Goal: Task Accomplishment & Management: Manage account settings

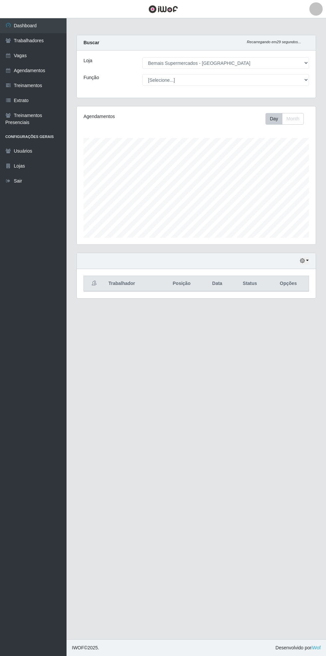
select select "250"
click at [54, 70] on link "Agendamentos" at bounding box center [33, 70] width 67 height 15
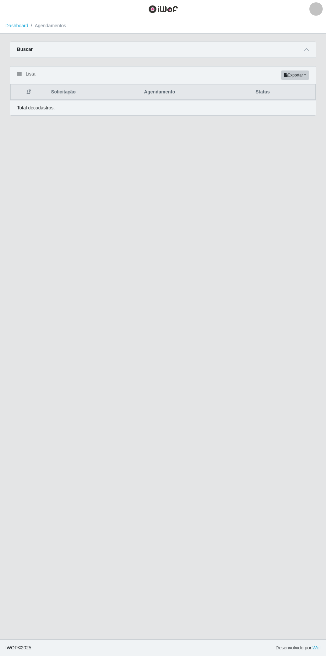
click at [319, 50] on div "Carregando... Buscar Início em Término em Status [Selecione...] AGENDADO AGUARD…" at bounding box center [163, 54] width 316 height 25
click at [305, 47] on icon at bounding box center [306, 49] width 5 height 5
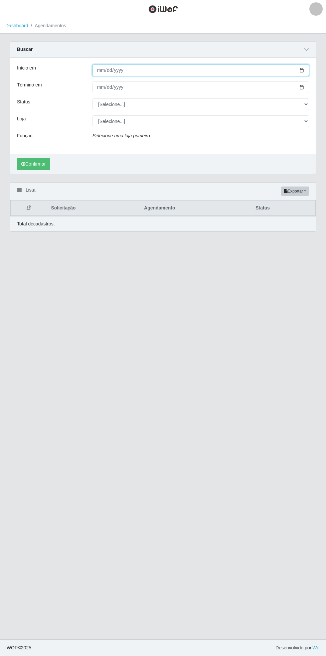
click at [308, 67] on input "Início em" at bounding box center [200, 71] width 216 height 12
type input "2025-09-21"
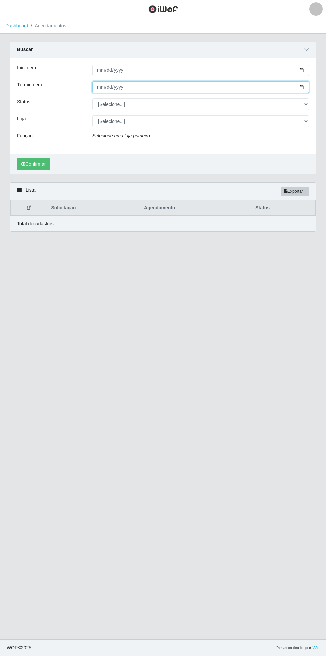
click at [307, 86] on input "Término em" at bounding box center [200, 87] width 216 height 12
type input "2025-09-21"
click at [307, 104] on select "[Selecione...] AGENDADO AGUARDANDO LIBERAR EM ANDAMENTO EM REVISÃO FINALIZADO C…" at bounding box center [200, 104] width 216 height 12
click at [92, 98] on select "[Selecione...] AGENDADO AGUARDANDO LIBERAR EM ANDAMENTO EM REVISÃO FINALIZADO C…" at bounding box center [200, 104] width 216 height 12
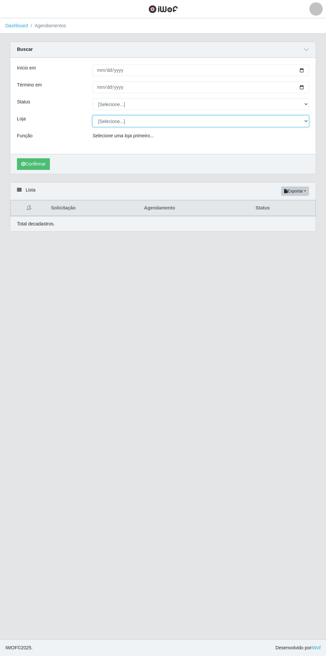
click at [305, 121] on select "[Selecione...] Bemais Supermercados - [GEOGRAPHIC_DATA]" at bounding box center [200, 121] width 216 height 12
select select "250"
click at [92, 115] on select "[Selecione...] Bemais Supermercados - [GEOGRAPHIC_DATA]" at bounding box center [200, 121] width 216 height 12
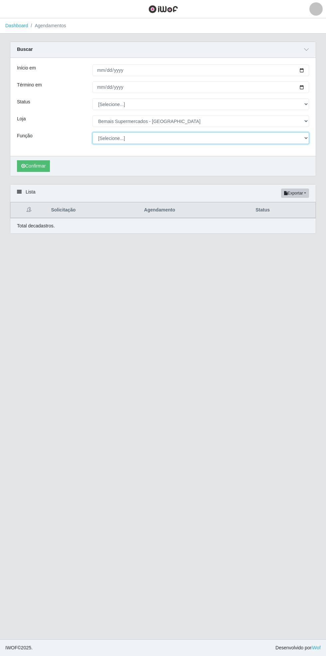
click at [307, 138] on select "[Selecione...] ASG ASG + ASG ++ Auxiliar de Estacionamento Auxiliar de Estacion…" at bounding box center [200, 138] width 216 height 12
click at [92, 132] on select "[Selecione...] ASG ASG + ASG ++ Auxiliar de Estacionamento Auxiliar de Estacion…" at bounding box center [200, 138] width 216 height 12
click at [306, 137] on select "[Selecione...] ASG ASG + ASG ++ Auxiliar de Estacionamento Auxiliar de Estacion…" at bounding box center [200, 138] width 216 height 12
select select "72"
click at [92, 132] on select "[Selecione...] ASG ASG + ASG ++ Auxiliar de Estacionamento Auxiliar de Estacion…" at bounding box center [200, 138] width 216 height 12
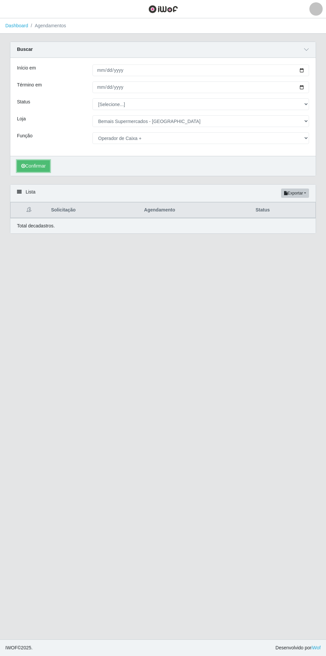
click at [40, 164] on button "Confirmar" at bounding box center [33, 166] width 33 height 12
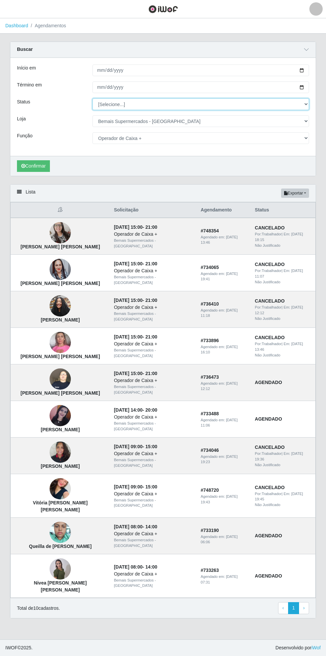
click at [308, 104] on select "[Selecione...] AGENDADO AGUARDANDO LIBERAR EM ANDAMENTO EM REVISÃO FINALIZADO C…" at bounding box center [200, 104] width 216 height 12
click at [92, 98] on select "[Selecione...] AGENDADO AGUARDANDO LIBERAR EM ANDAMENTO EM REVISÃO FINALIZADO C…" at bounding box center [200, 104] width 216 height 12
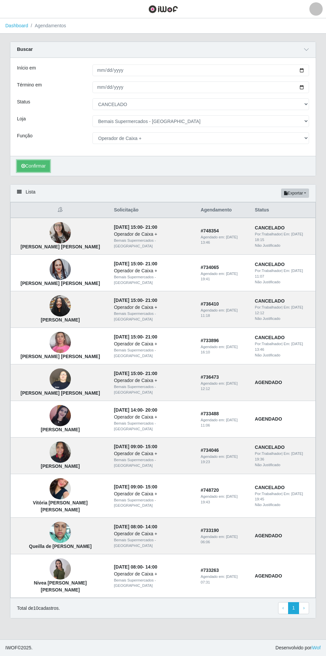
click at [35, 165] on button "Confirmar" at bounding box center [33, 166] width 33 height 12
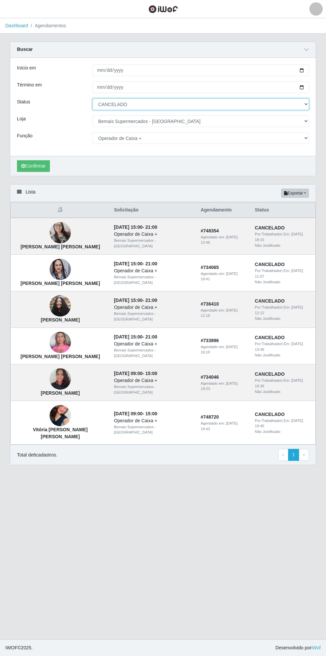
click at [306, 104] on select "[Selecione...] AGENDADO AGUARDANDO LIBERAR EM ANDAMENTO EM REVISÃO FINALIZADO C…" at bounding box center [200, 104] width 216 height 12
select select "AGENDADO"
click at [92, 98] on select "[Selecione...] AGENDADO AGUARDANDO LIBERAR EM ANDAMENTO EM REVISÃO FINALIZADO C…" at bounding box center [200, 104] width 216 height 12
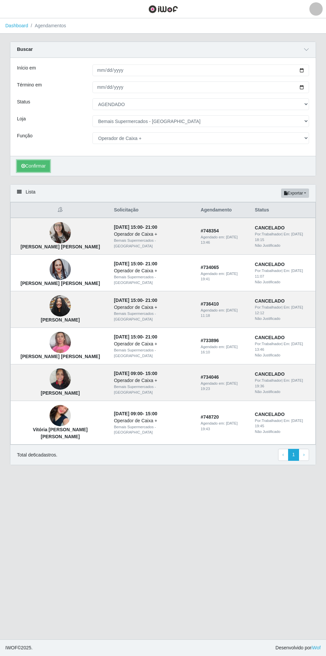
click at [40, 168] on button "Confirmar" at bounding box center [33, 166] width 33 height 12
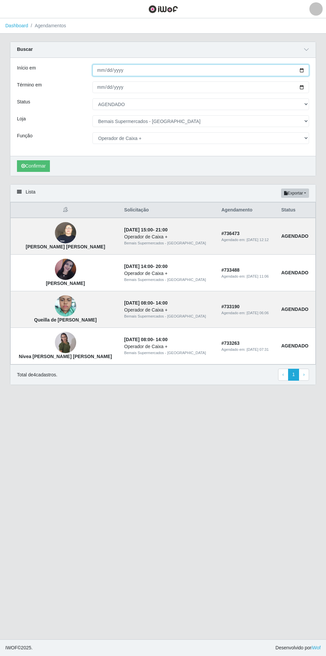
click at [306, 67] on input "2025-09-21" at bounding box center [200, 71] width 216 height 12
click at [307, 70] on input "2025-09-21" at bounding box center [200, 71] width 216 height 12
type input "2025-09-14"
click at [316, 87] on div "Buscar Início em 2025-09-14 Término em 2025-09-21 Status [Selecione...] AGENDAD…" at bounding box center [163, 109] width 306 height 135
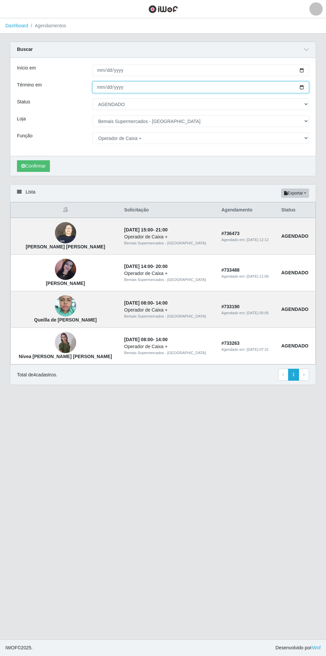
click at [307, 87] on input "2025-09-21" at bounding box center [200, 87] width 216 height 12
type input "2025-09-14"
click at [308, 104] on select "[Selecione...] AGENDADO AGUARDANDO LIBERAR EM ANDAMENTO EM REVISÃO FINALIZADO C…" at bounding box center [200, 104] width 216 height 12
select select "CANCELADO"
click at [92, 98] on select "[Selecione...] AGENDADO AGUARDANDO LIBERAR EM ANDAMENTO EM REVISÃO FINALIZADO C…" at bounding box center [200, 104] width 216 height 12
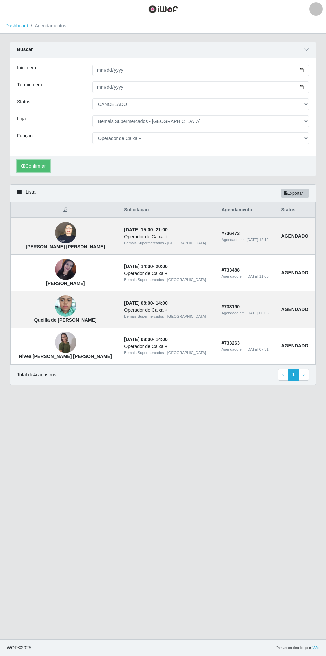
click at [33, 165] on button "Confirmar" at bounding box center [33, 166] width 33 height 12
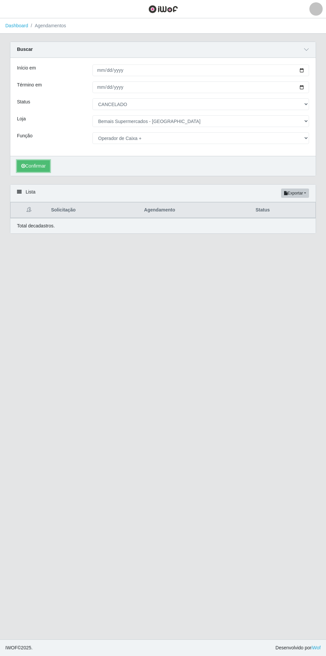
click at [30, 168] on button "Confirmar" at bounding box center [33, 166] width 33 height 12
click at [23, 165] on icon "submit" at bounding box center [23, 166] width 4 height 5
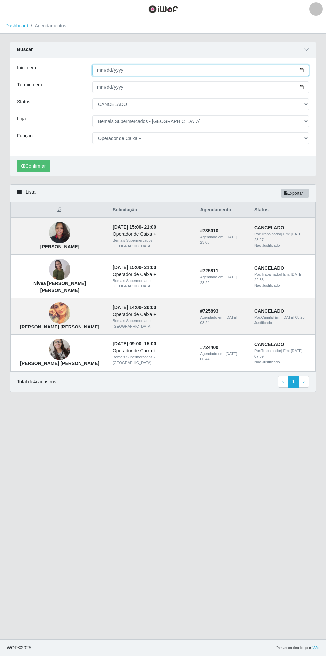
click at [308, 70] on input "2025-09-14" at bounding box center [200, 71] width 216 height 12
type input "2025-09-07"
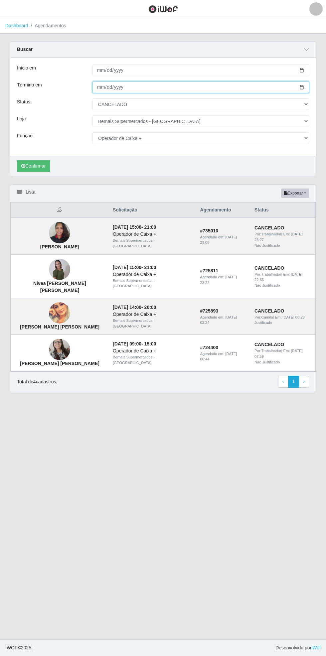
click at [308, 87] on input "2025-09-14" at bounding box center [200, 87] width 216 height 12
type input "2025-09-07"
click at [40, 166] on button "Confirmar" at bounding box center [33, 166] width 33 height 12
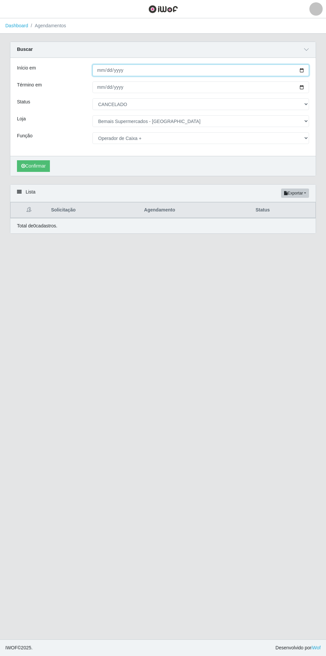
click at [305, 70] on input "2025-09-07" at bounding box center [200, 71] width 216 height 12
type input "2025-08-31"
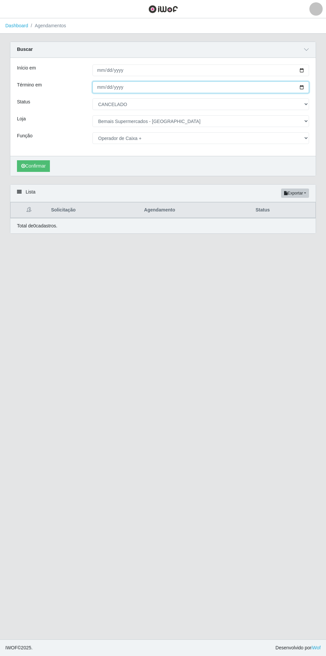
click at [308, 87] on input "2025-09-07" at bounding box center [200, 87] width 216 height 12
type input "2025-08-31"
click at [36, 167] on button "Confirmar" at bounding box center [33, 166] width 33 height 12
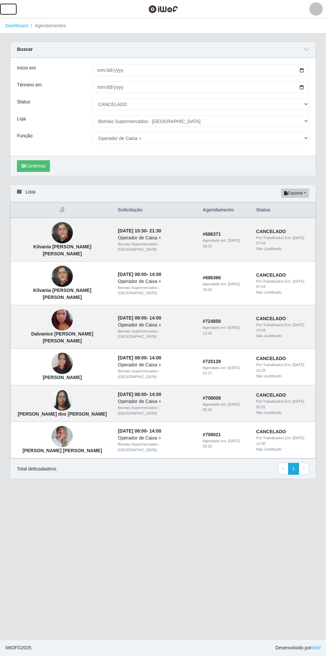
click at [16, 9] on button "button" at bounding box center [8, 9] width 17 height 11
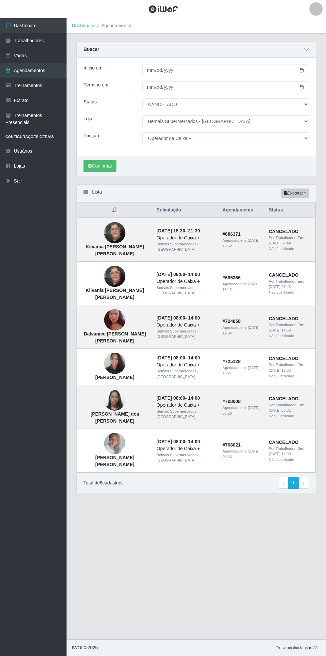
click at [50, 56] on link "Vagas" at bounding box center [33, 55] width 67 height 15
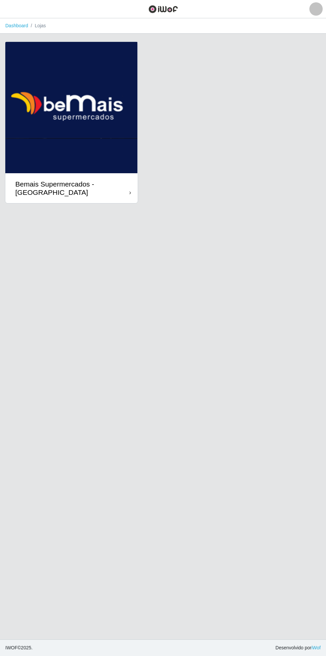
click at [126, 183] on div "Bemais Supermercados - [GEOGRAPHIC_DATA]" at bounding box center [72, 188] width 114 height 17
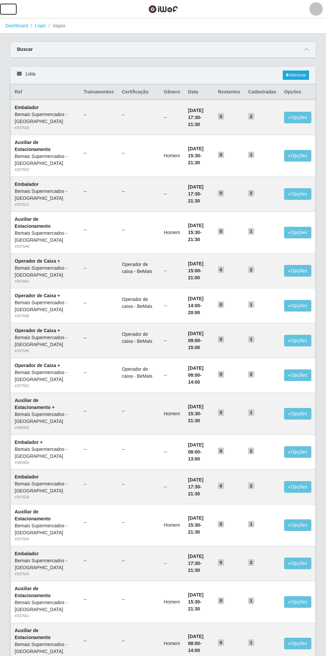
click at [13, 9] on button "button" at bounding box center [8, 9] width 17 height 11
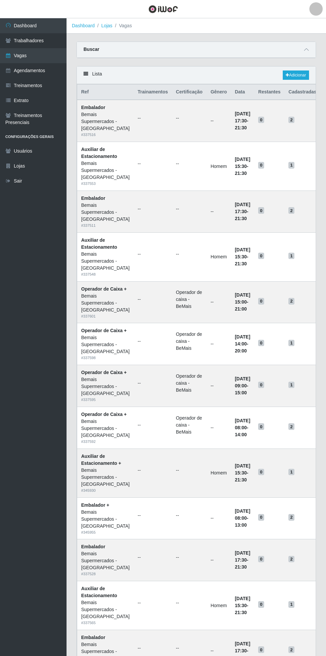
click at [50, 41] on link "Trabalhadores" at bounding box center [33, 40] width 67 height 15
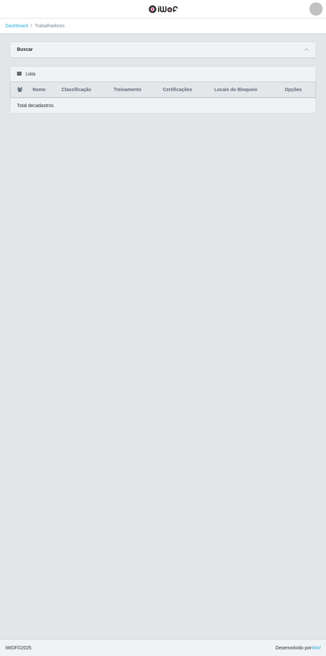
click at [310, 49] on span at bounding box center [306, 50] width 8 height 8
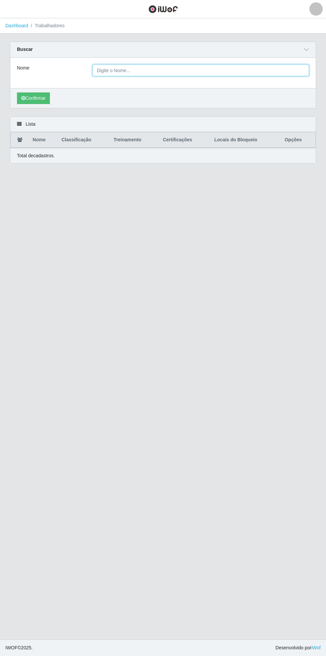
click at [164, 69] on input "Nome" at bounding box center [200, 71] width 216 height 12
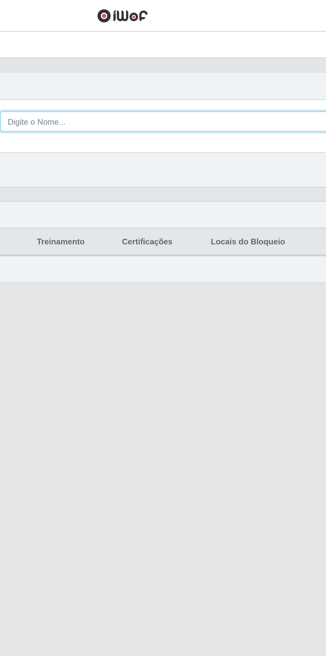
click at [176, 70] on input "Nome" at bounding box center [200, 71] width 216 height 12
type input "Andressa"
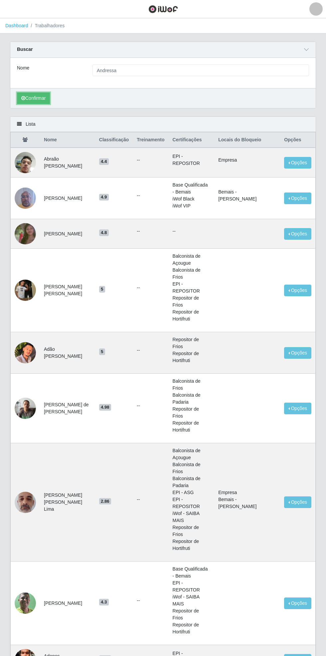
click at [37, 100] on button "Confirmar" at bounding box center [33, 98] width 33 height 12
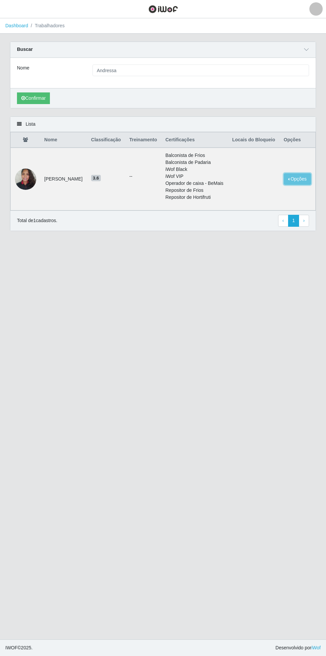
click at [304, 185] on button "Opções" at bounding box center [297, 179] width 27 height 12
click at [271, 201] on button "Bloquear - Loja" at bounding box center [256, 195] width 54 height 14
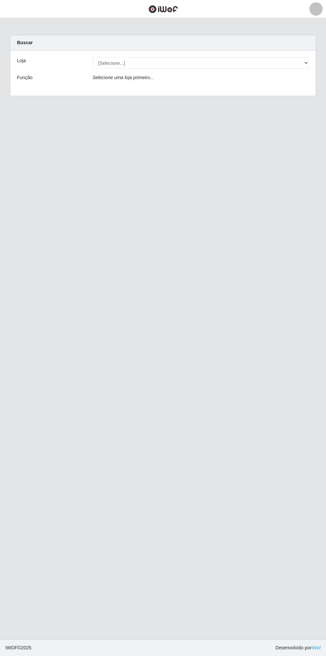
click at [27, 13] on header "Perfil Alterar Senha Sair" at bounding box center [163, 9] width 326 height 18
click at [15, 10] on button "button" at bounding box center [8, 9] width 17 height 11
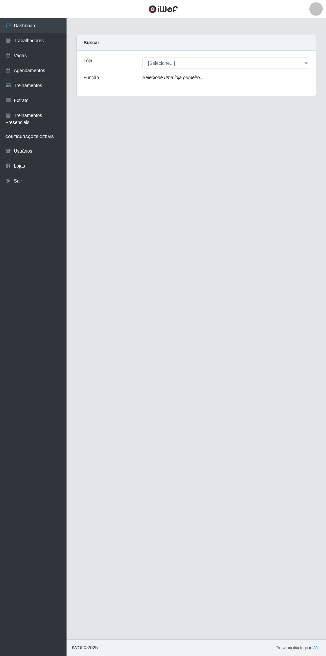
click at [49, 45] on link "Trabalhadores" at bounding box center [33, 40] width 67 height 15
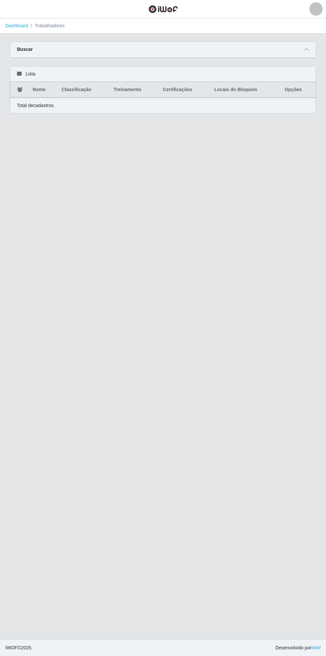
click at [310, 53] on span at bounding box center [306, 50] width 8 height 8
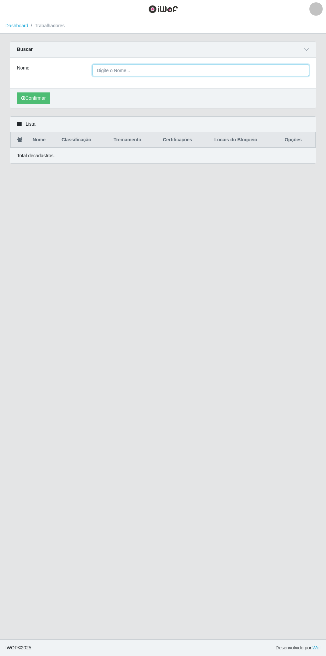
click at [200, 71] on input "Nome" at bounding box center [200, 71] width 216 height 12
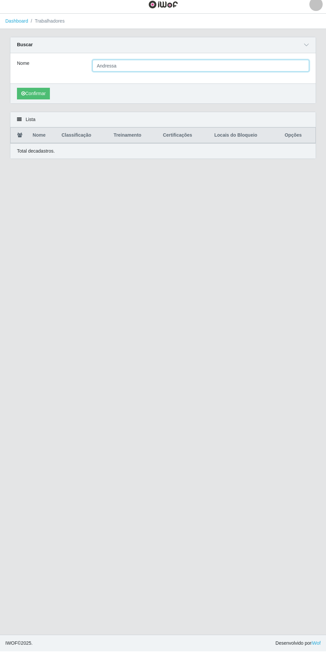
type input "Andressa"
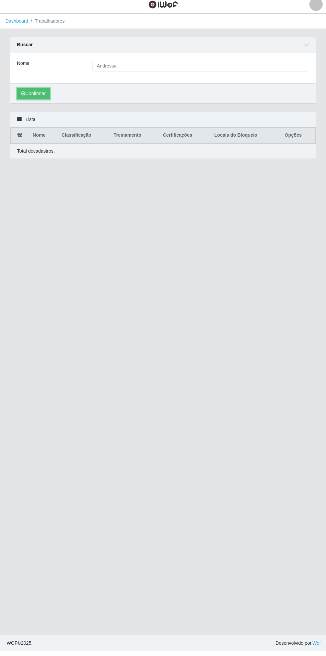
click at [36, 99] on button "Confirmar" at bounding box center [33, 98] width 33 height 12
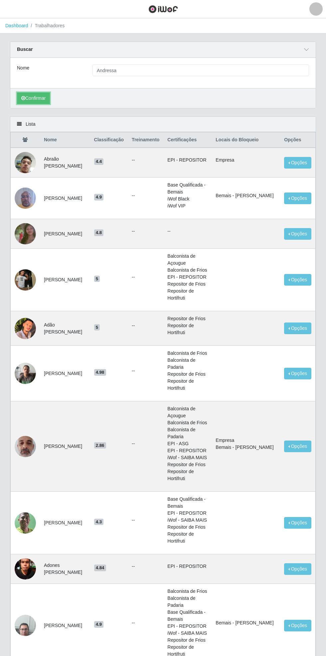
click at [39, 97] on button "Confirmar" at bounding box center [33, 98] width 33 height 12
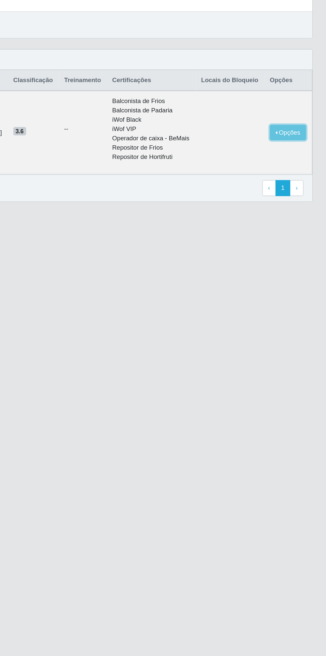
click at [299, 185] on button "Opções" at bounding box center [297, 179] width 27 height 12
click at [255, 201] on button "Bloquear - Loja" at bounding box center [256, 195] width 54 height 14
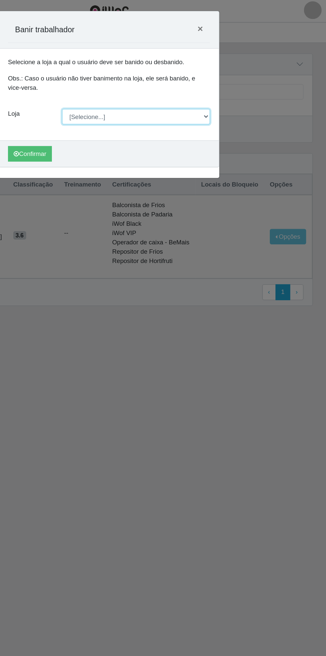
click at [237, 91] on select "[Selecione...] Bemais Supermercados - [GEOGRAPHIC_DATA]" at bounding box center [183, 89] width 111 height 12
select select "250"
click at [128, 83] on select "[Selecione...] Bemais Supermercados - [GEOGRAPHIC_DATA]" at bounding box center [183, 89] width 111 height 12
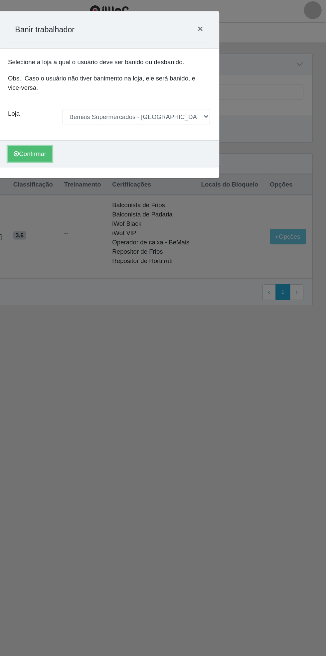
click at [112, 117] on button "Confirmar" at bounding box center [103, 117] width 33 height 12
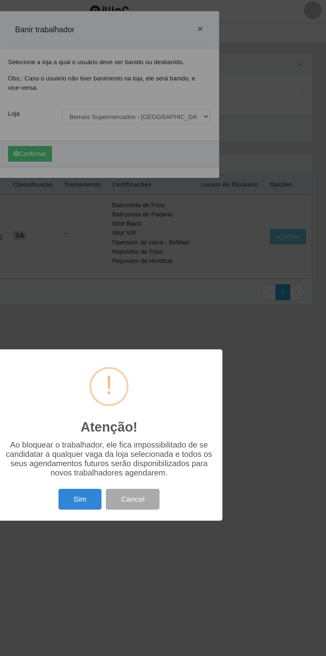
click at [145, 378] on button "Sim" at bounding box center [141, 376] width 32 height 16
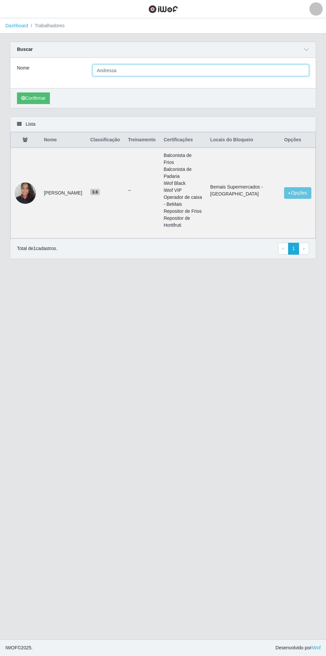
click at [279, 71] on input "Andressa" at bounding box center [200, 71] width 216 height 12
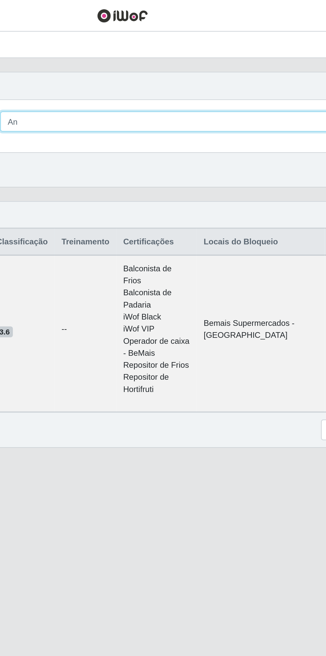
type input "A"
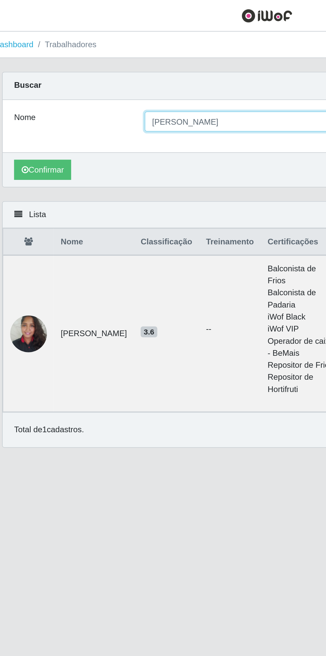
type input "[PERSON_NAME]"
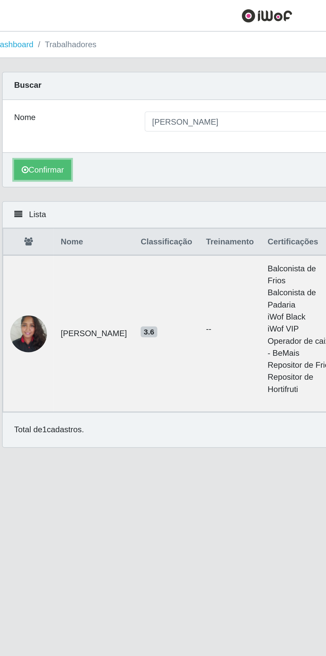
click at [38, 100] on button "Confirmar" at bounding box center [33, 98] width 33 height 12
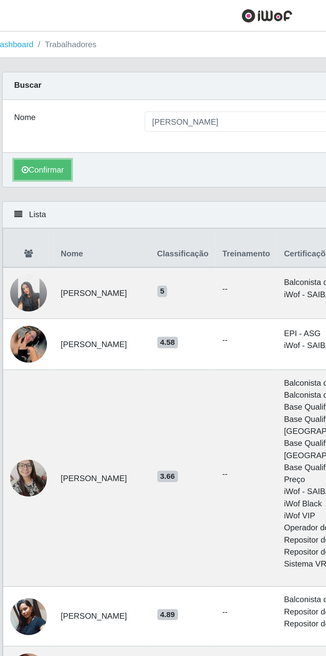
click at [34, 102] on button "Confirmar" at bounding box center [33, 98] width 33 height 12
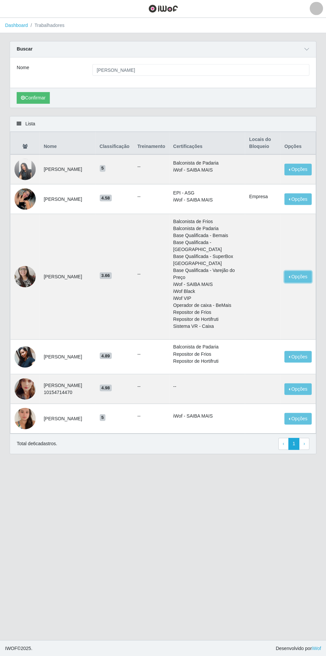
click at [301, 283] on button "Opções" at bounding box center [297, 277] width 27 height 12
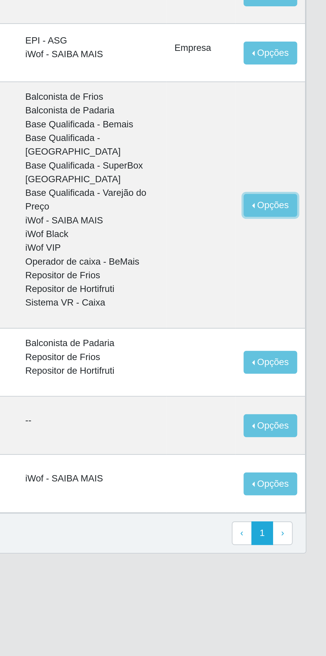
click at [301, 283] on button "Opções" at bounding box center [297, 277] width 27 height 12
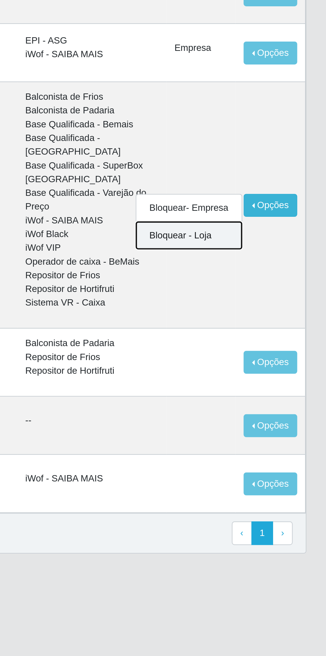
click at [260, 298] on button "Bloquear - Loja" at bounding box center [256, 292] width 54 height 14
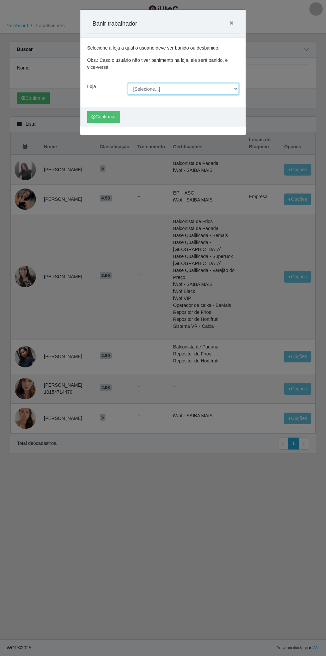
click at [237, 88] on select "[Selecione...] Bemais Supermercados - [GEOGRAPHIC_DATA]" at bounding box center [183, 89] width 111 height 12
select select "250"
click at [128, 83] on select "[Selecione...] Bemais Supermercados - [GEOGRAPHIC_DATA]" at bounding box center [183, 89] width 111 height 12
click at [104, 118] on button "Confirmar" at bounding box center [103, 117] width 33 height 12
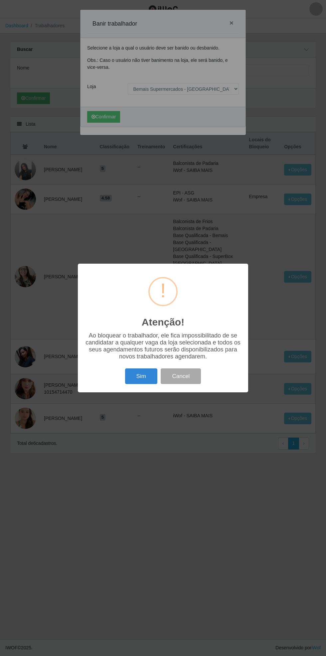
click at [135, 377] on button "Sim" at bounding box center [141, 376] width 32 height 16
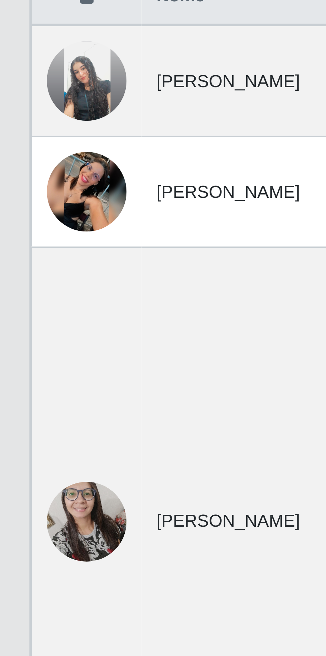
click at [25, 199] on img at bounding box center [25, 192] width 21 height 21
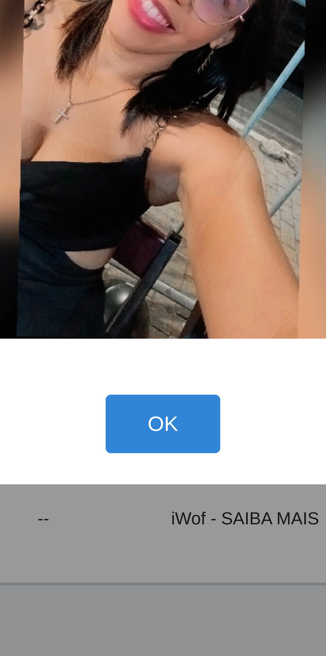
click at [167, 403] on button "OK" at bounding box center [163, 405] width 31 height 16
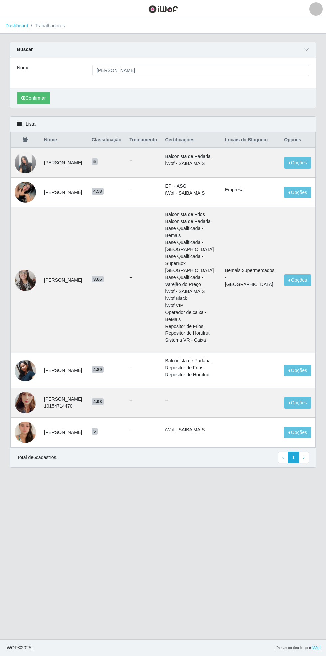
type input "Andressa"
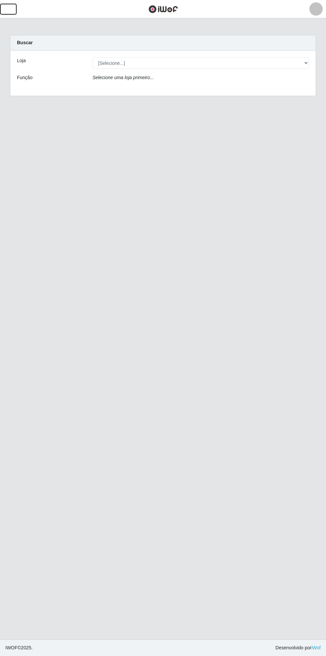
click at [14, 9] on button "button" at bounding box center [8, 9] width 17 height 11
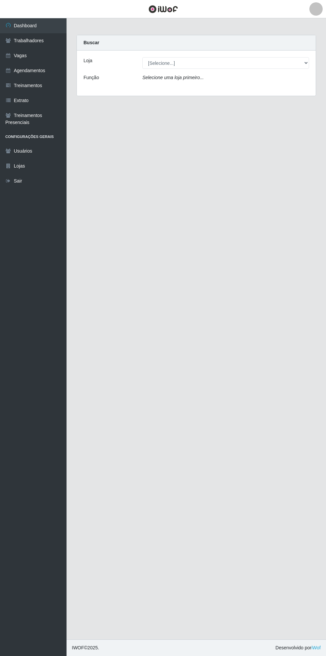
click at [30, 26] on link "Dashboard" at bounding box center [33, 25] width 67 height 15
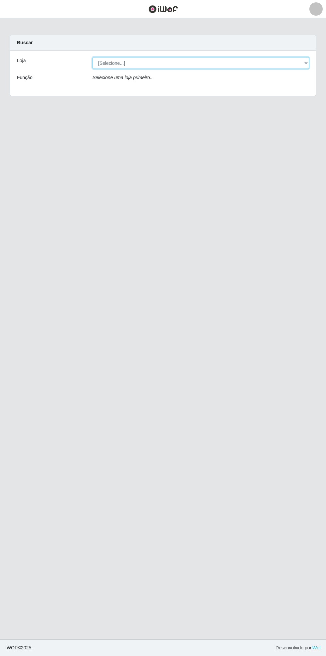
click at [306, 58] on select "[Selecione...] Bemais Supermercados - [GEOGRAPHIC_DATA]" at bounding box center [200, 63] width 216 height 12
select select "250"
click at [92, 57] on select "[Selecione...] Bemais Supermercados - [GEOGRAPHIC_DATA]" at bounding box center [200, 63] width 216 height 12
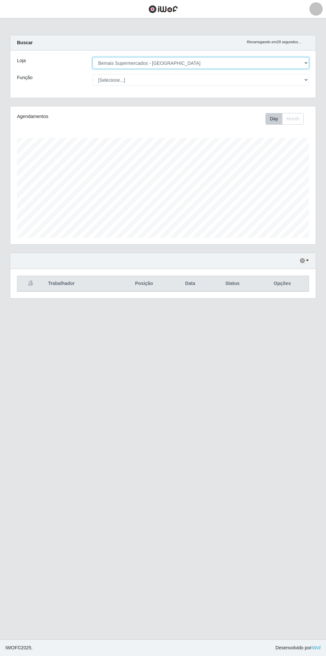
scroll to position [138, 305]
click at [303, 261] on icon "button" at bounding box center [302, 260] width 5 height 5
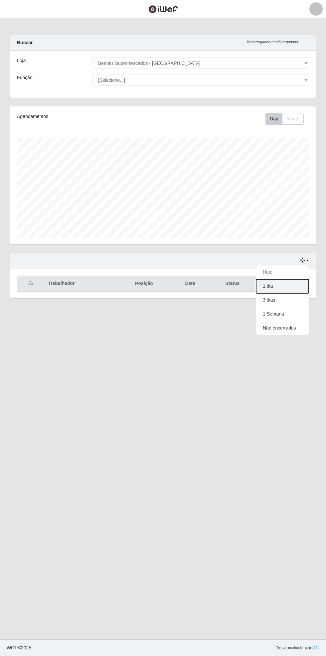
click at [298, 286] on button "1 dia" at bounding box center [282, 286] width 53 height 14
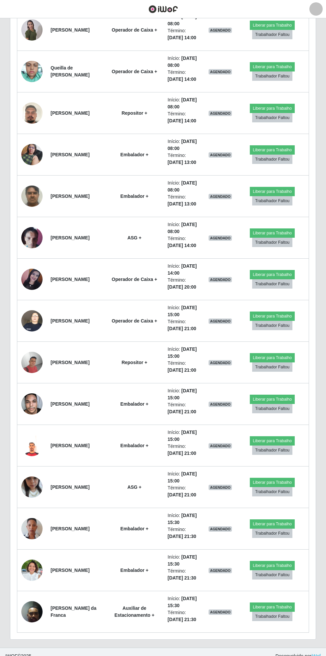
scroll to position [286, 0]
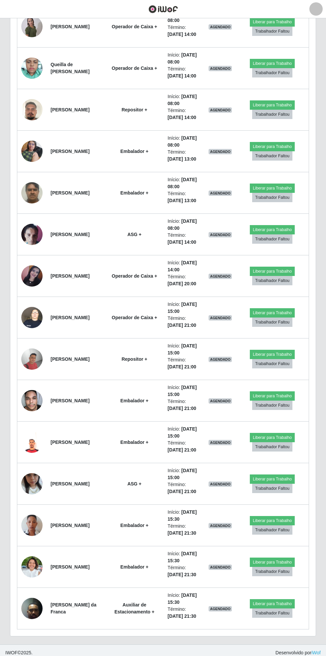
click at [33, 396] on img at bounding box center [31, 400] width 21 height 28
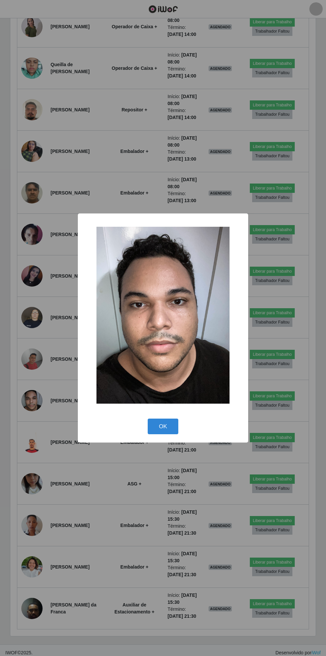
click at [171, 426] on button "OK" at bounding box center [163, 427] width 31 height 16
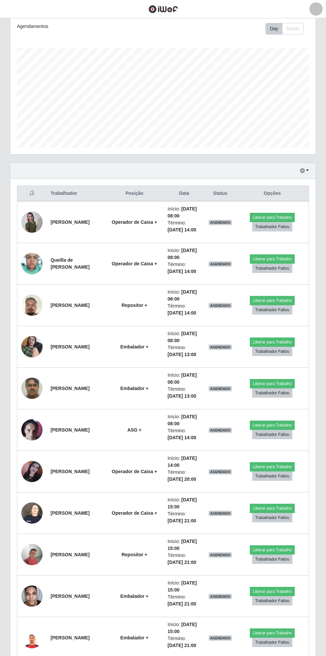
scroll to position [0, 0]
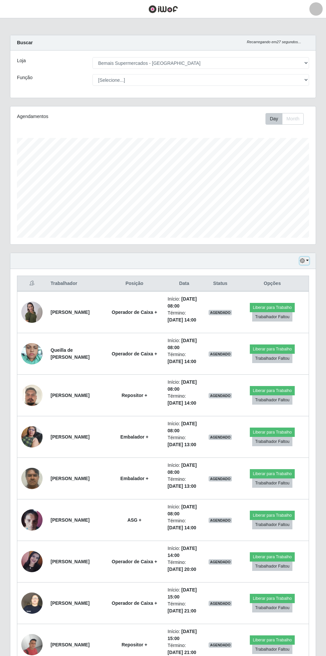
click at [304, 258] on icon "button" at bounding box center [302, 260] width 5 height 5
click at [299, 295] on button "3 dias" at bounding box center [282, 300] width 53 height 14
